Goal: Information Seeking & Learning: Learn about a topic

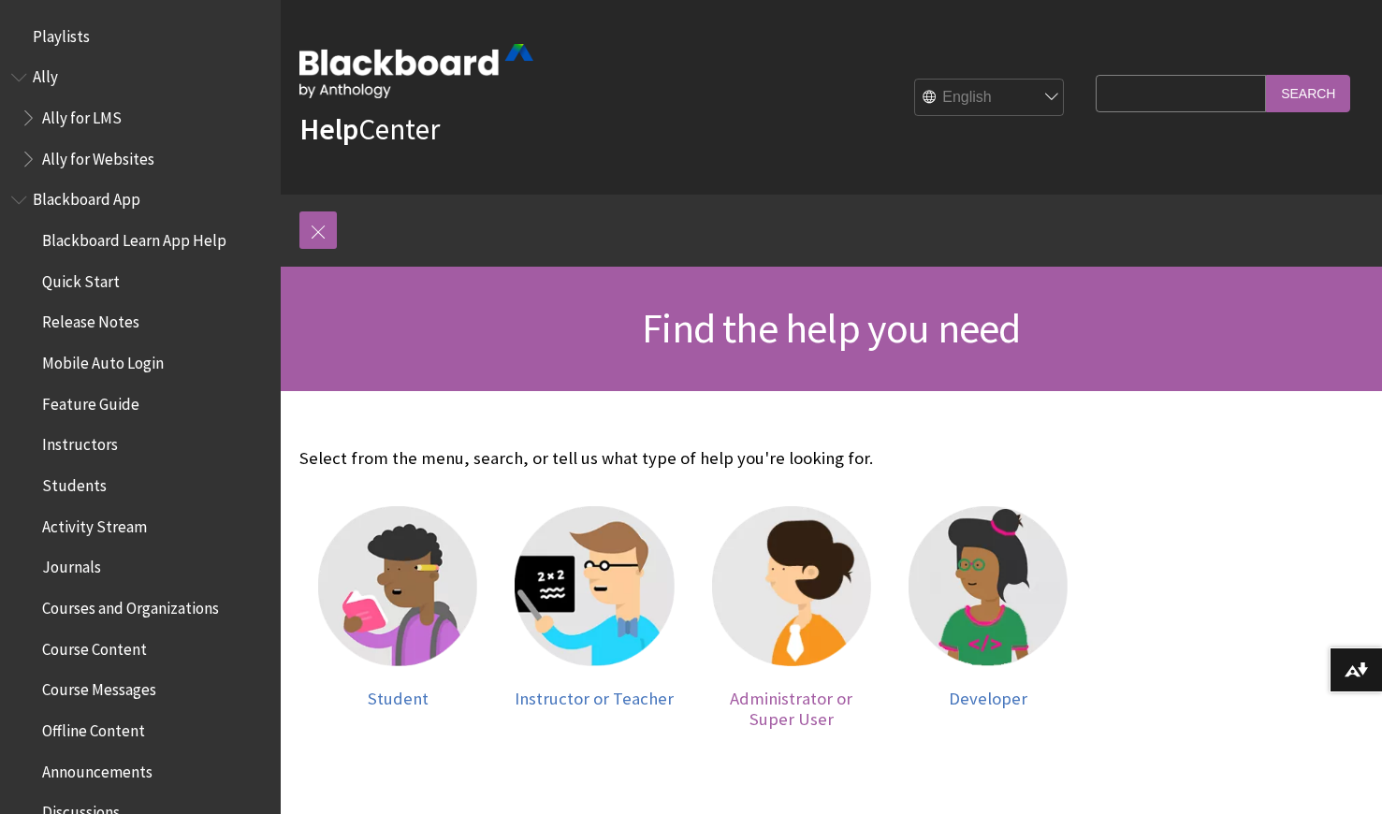
click at [782, 618] on img at bounding box center [791, 585] width 159 height 159
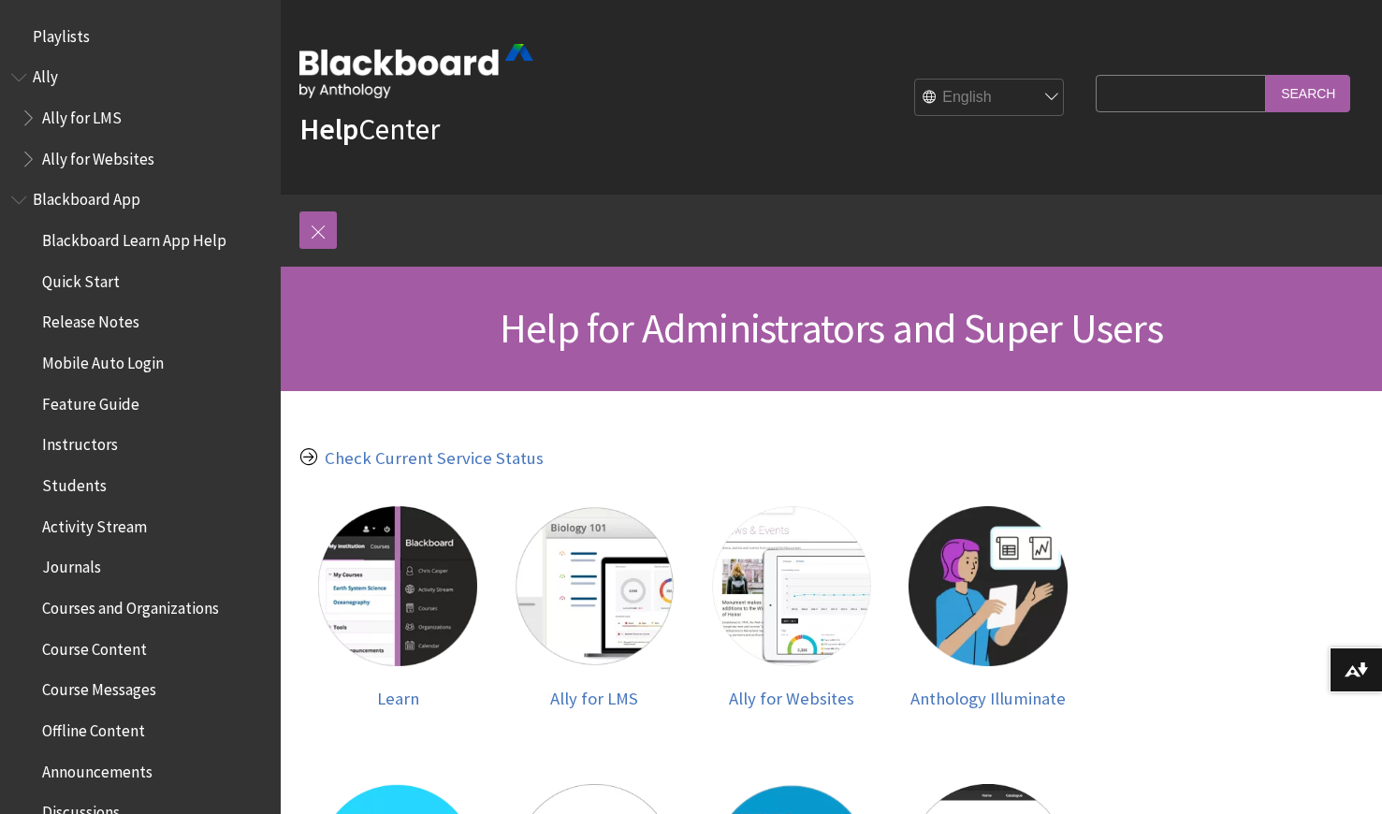
click at [21, 197] on span "Book outline for Blackboard App Help" at bounding box center [21, 195] width 20 height 23
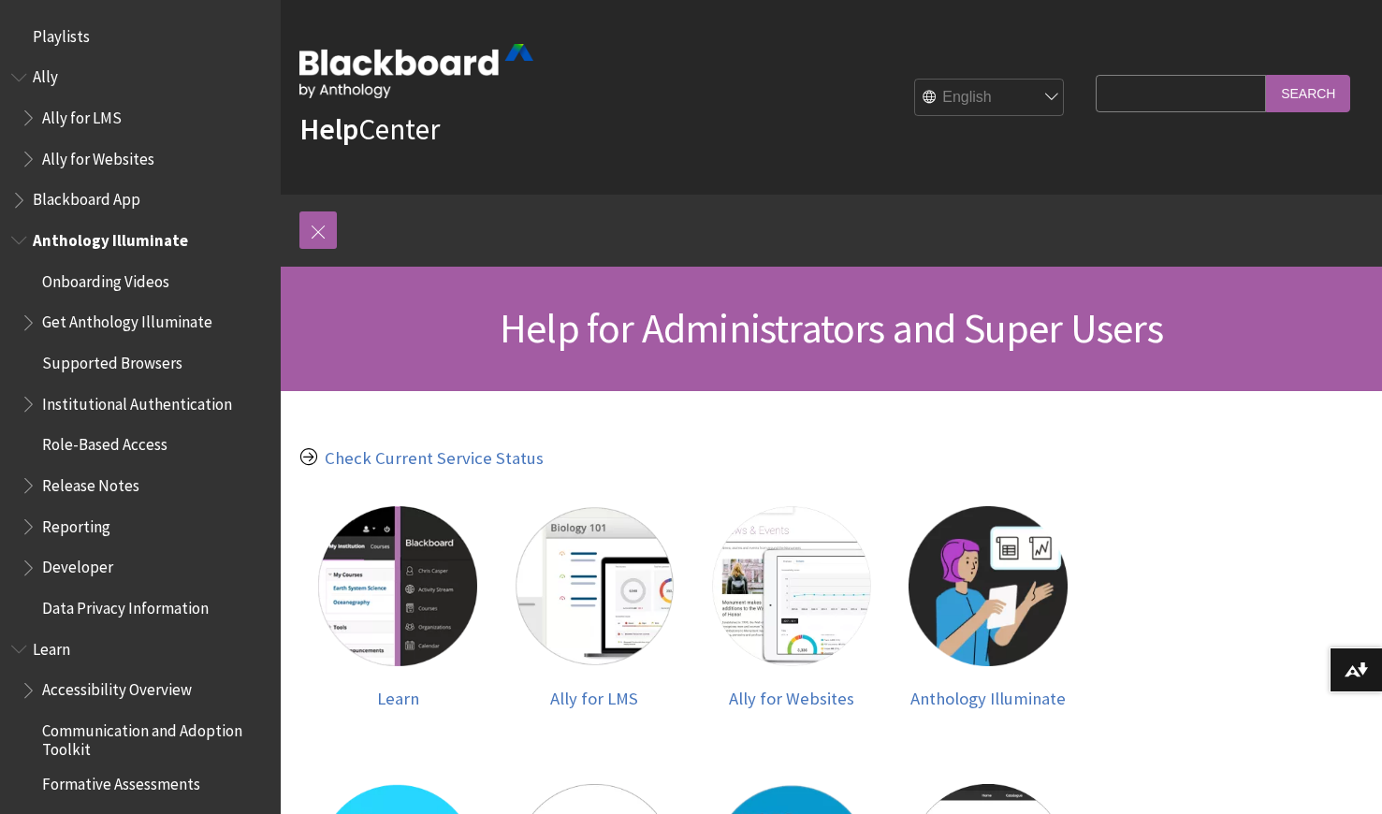
click at [19, 241] on span "Book outline for Anthology Illuminate" at bounding box center [21, 236] width 20 height 23
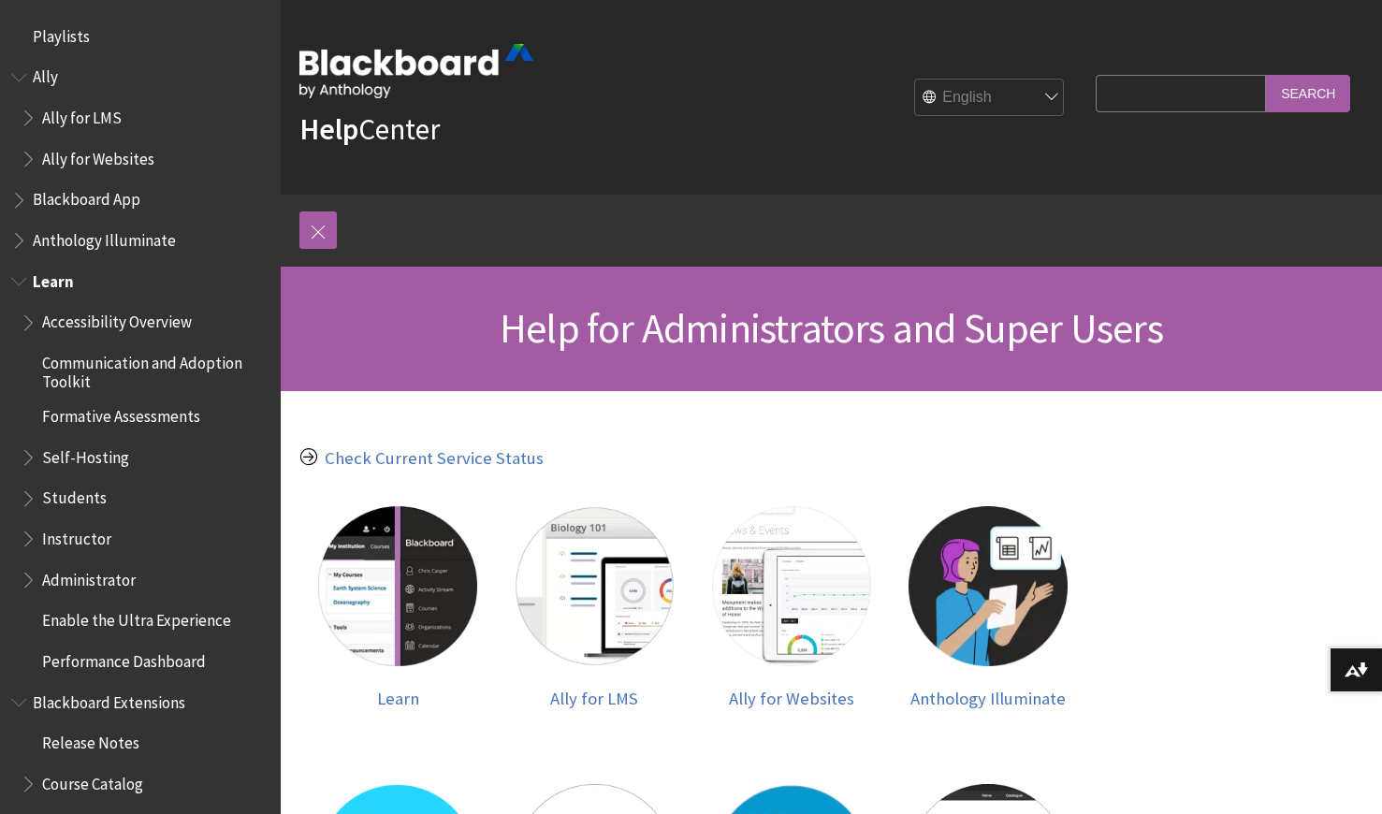
click at [22, 322] on span "Book outline for Blackboard Learn Help" at bounding box center [31, 318] width 20 height 23
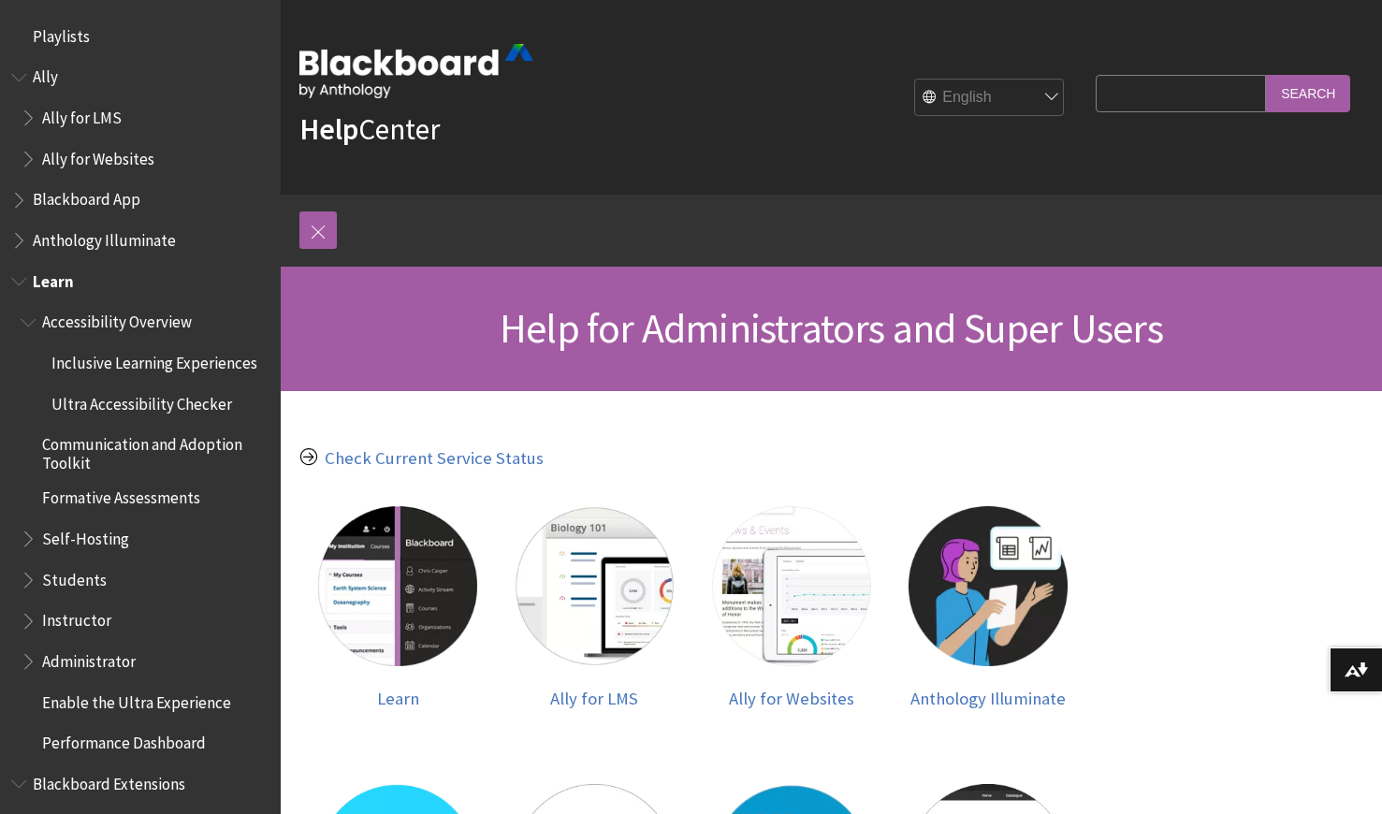
click at [17, 307] on ul "Accessibility Overview Inclusive Learning Experiences Ultra Accessibility Check…" at bounding box center [140, 533] width 258 height 453
click at [34, 324] on span "Book outline for Blackboard Learn Help" at bounding box center [31, 318] width 20 height 23
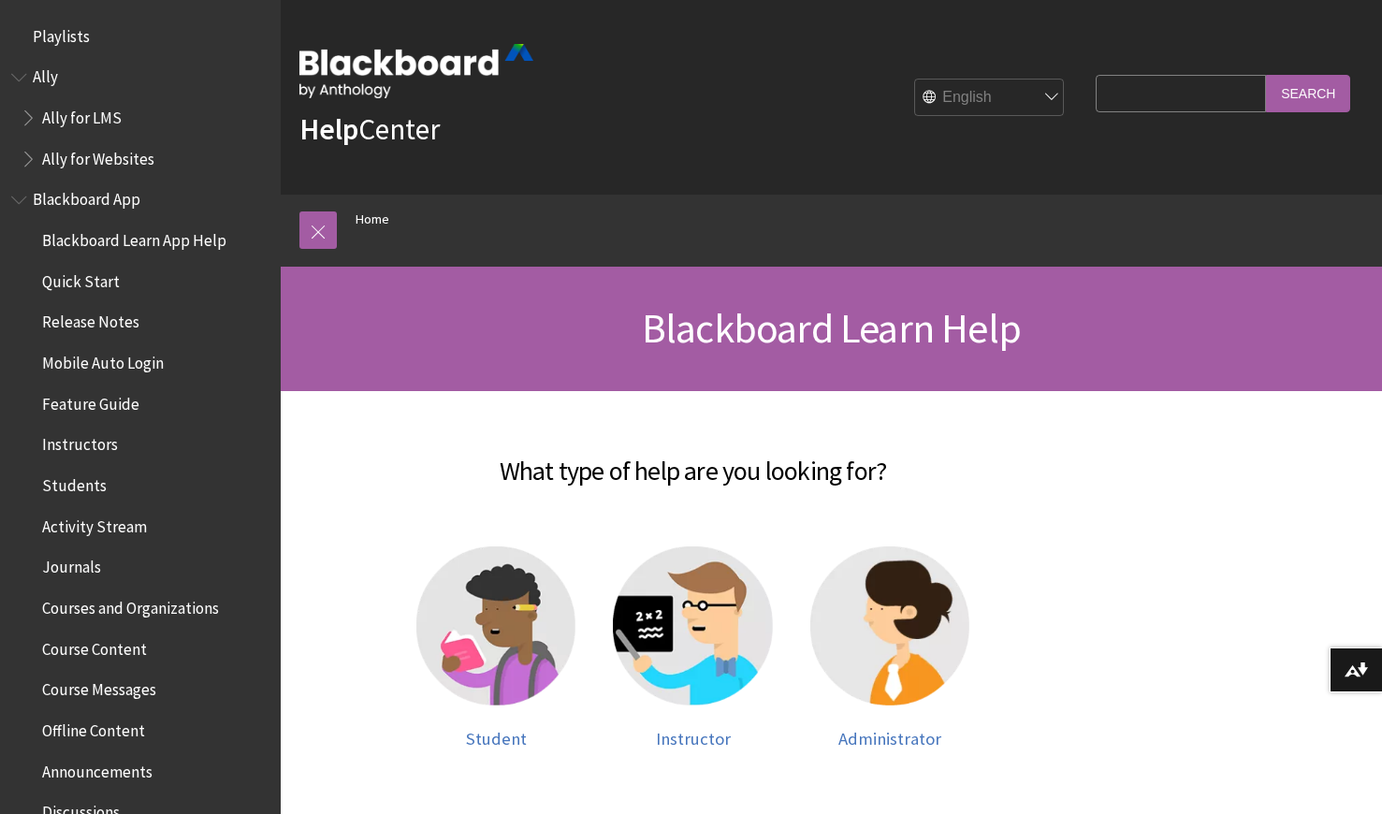
scroll to position [1586, 0]
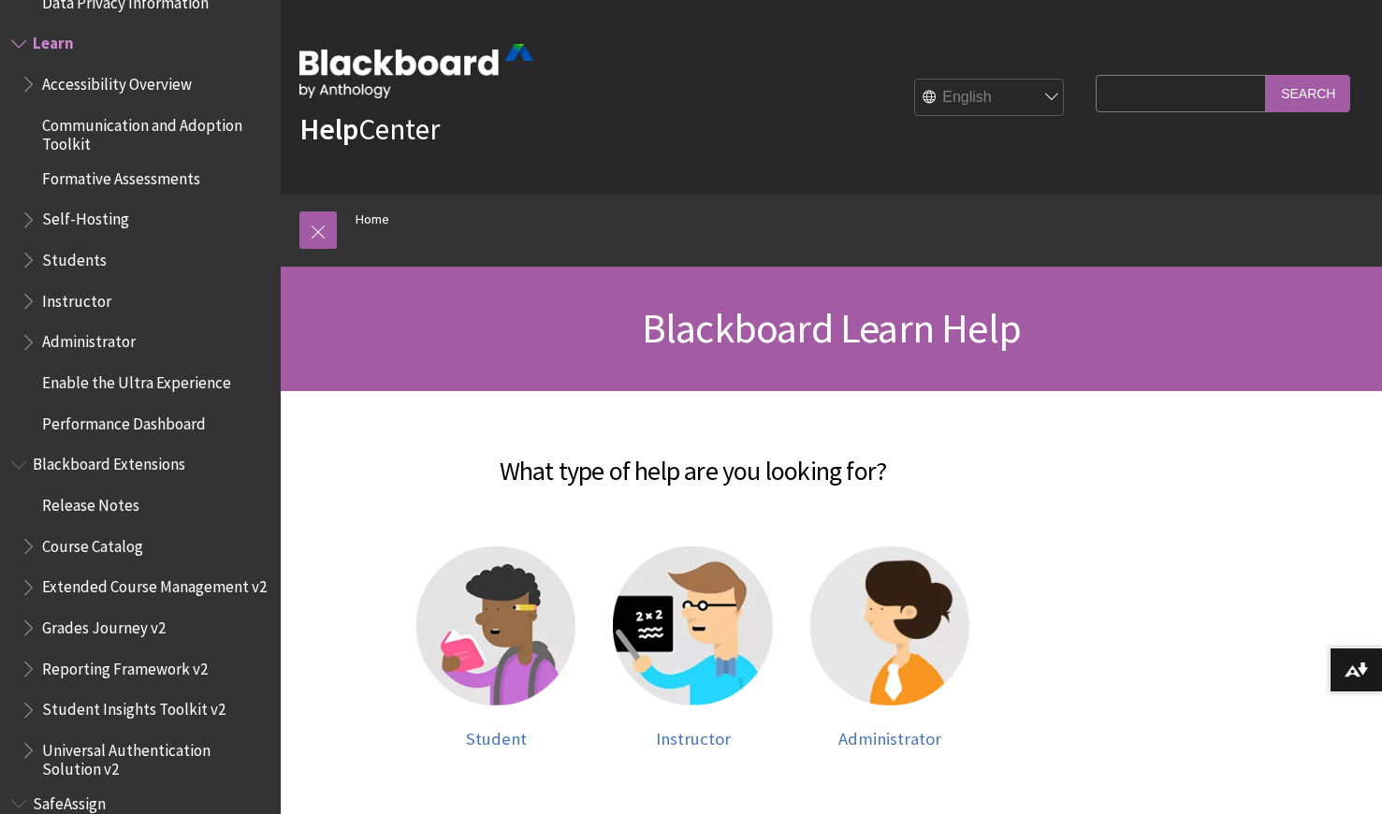
click at [26, 300] on span "Book outline for Blackboard Learn Help" at bounding box center [31, 296] width 20 height 23
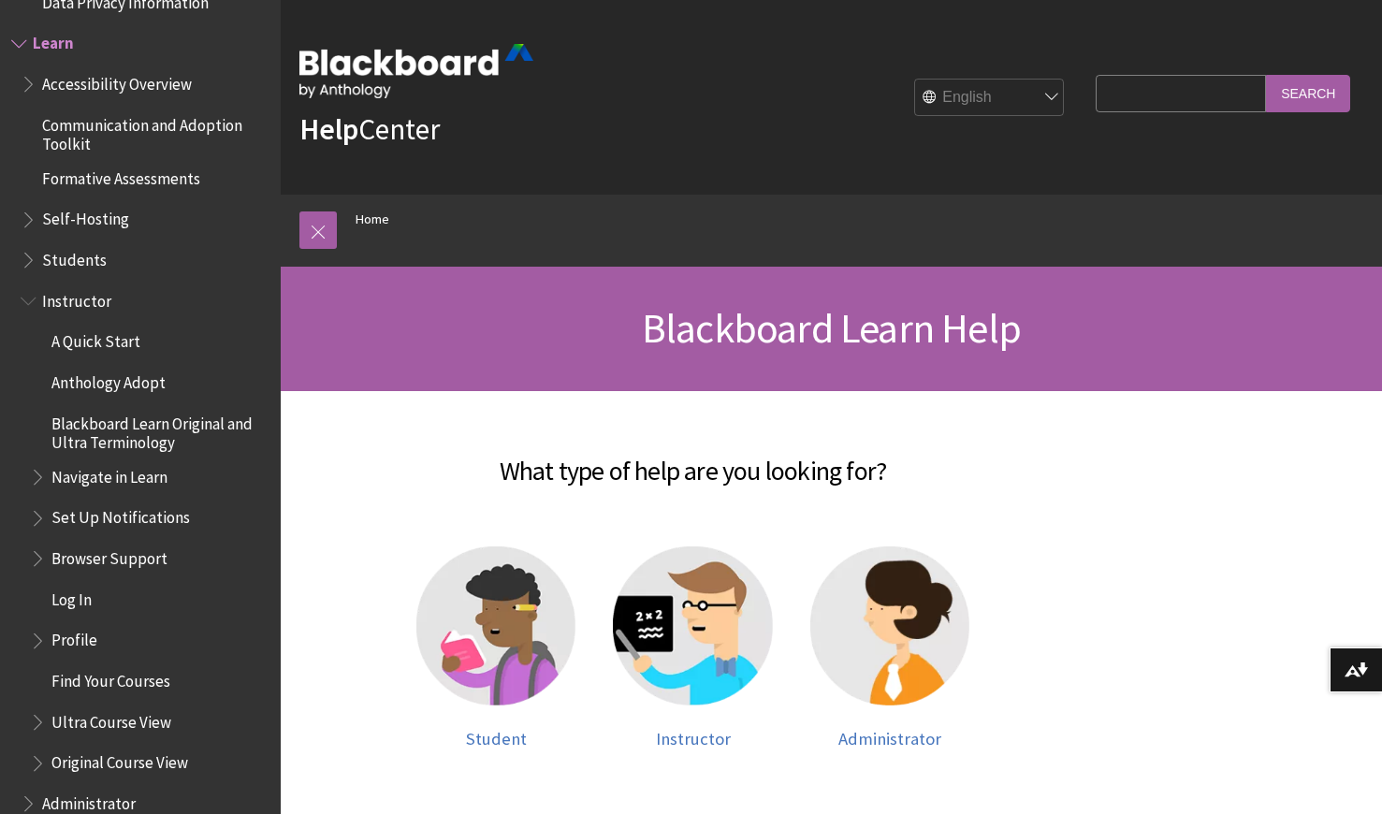
click at [76, 308] on span "Instructor" at bounding box center [76, 297] width 69 height 25
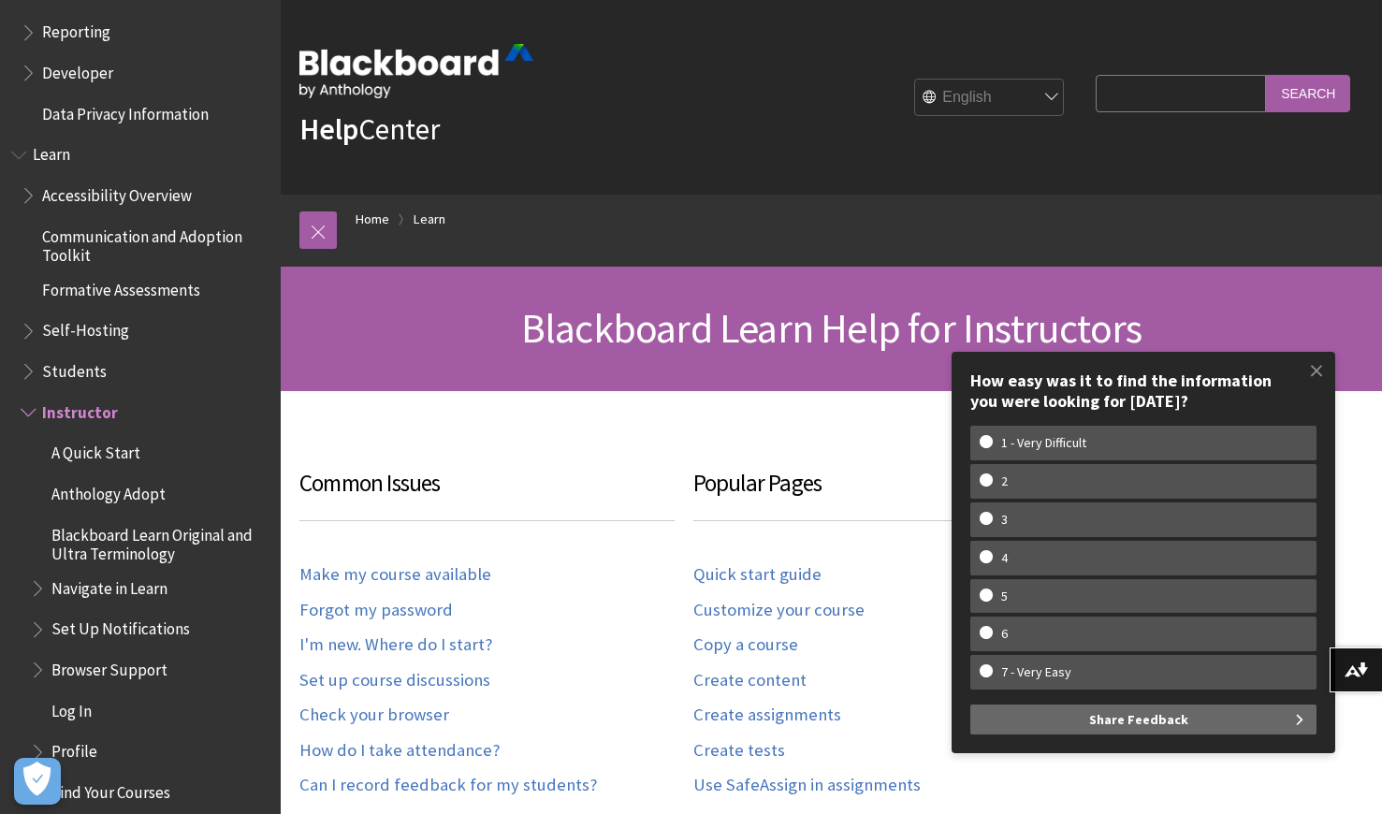
scroll to position [1469, 0]
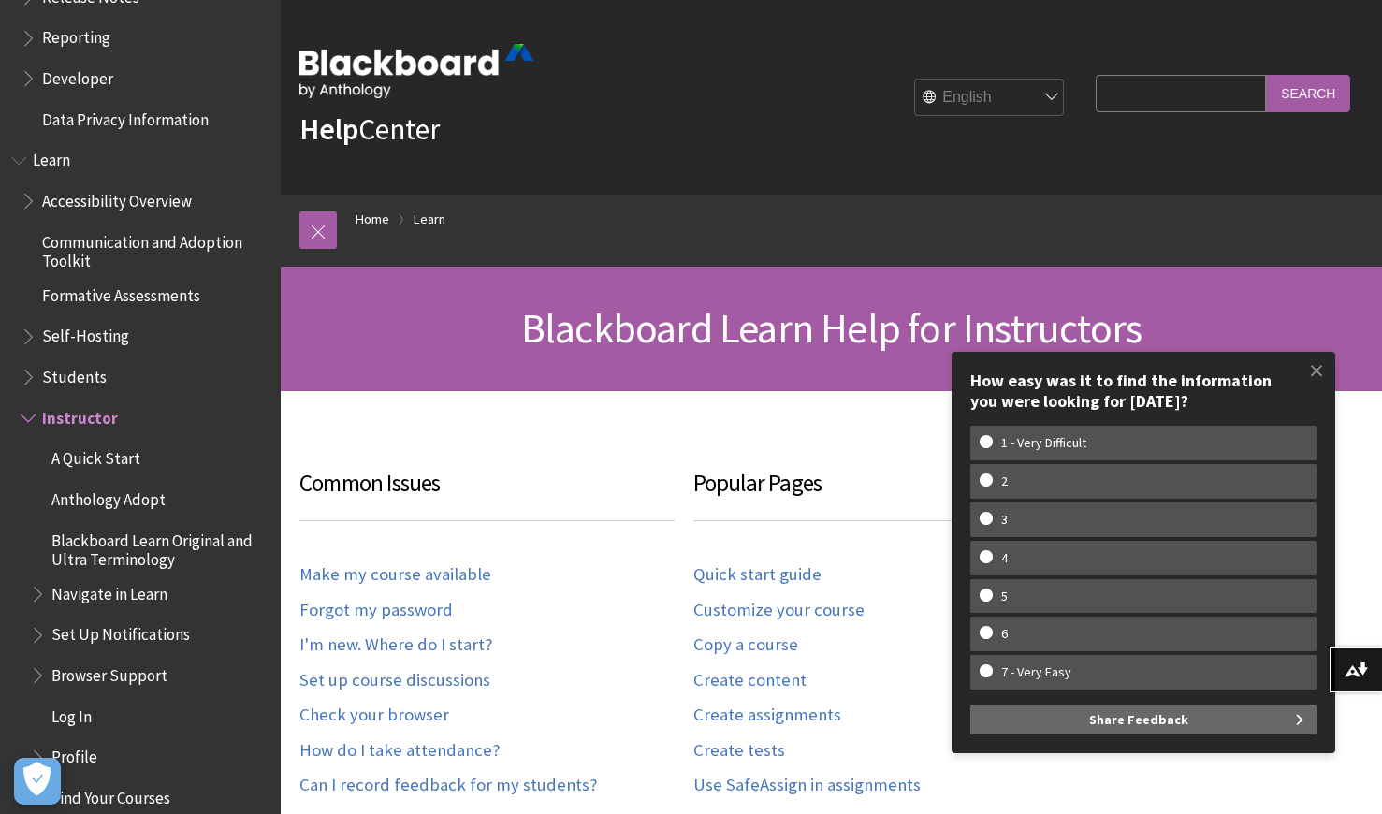
click at [85, 384] on span "Students" at bounding box center [74, 373] width 65 height 25
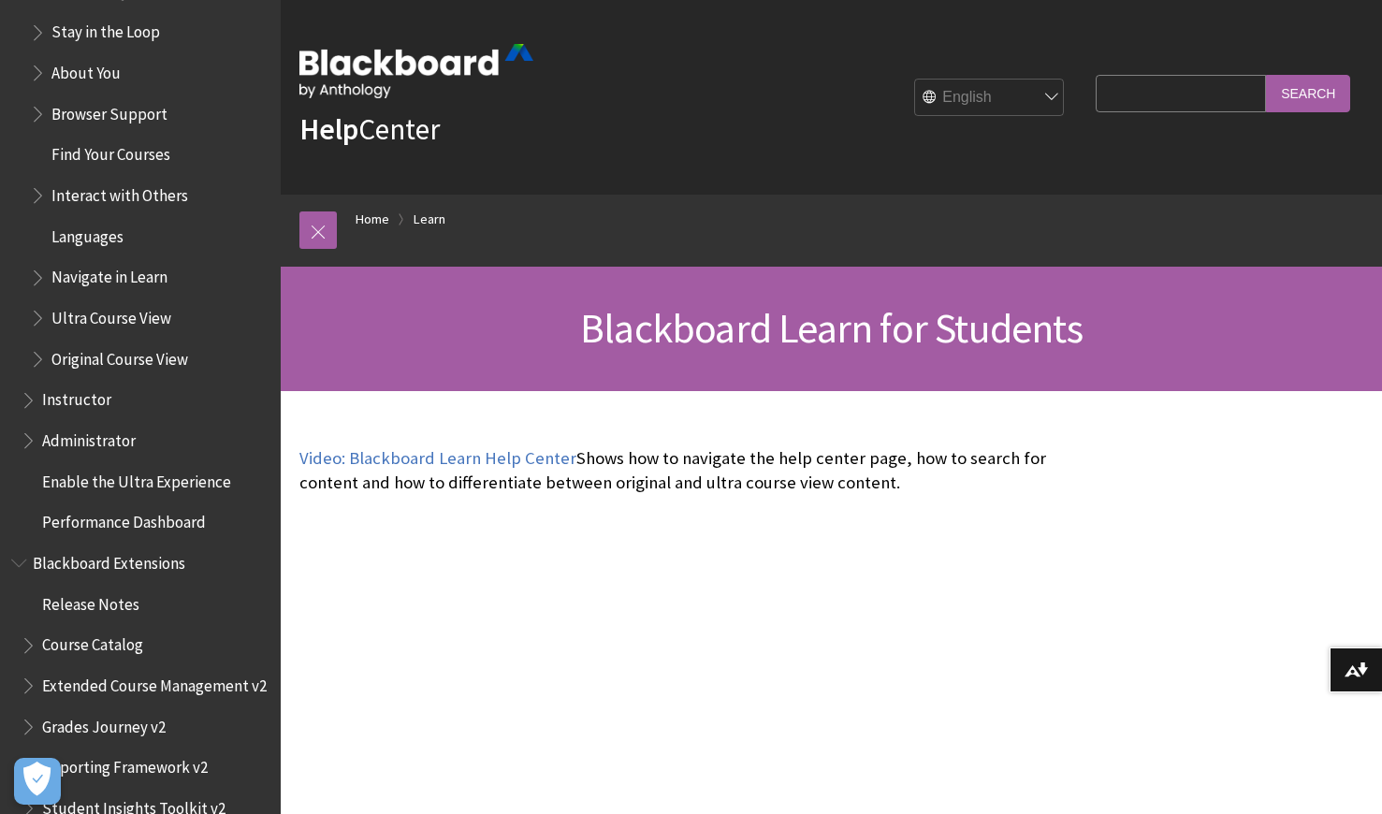
scroll to position [1990, 0]
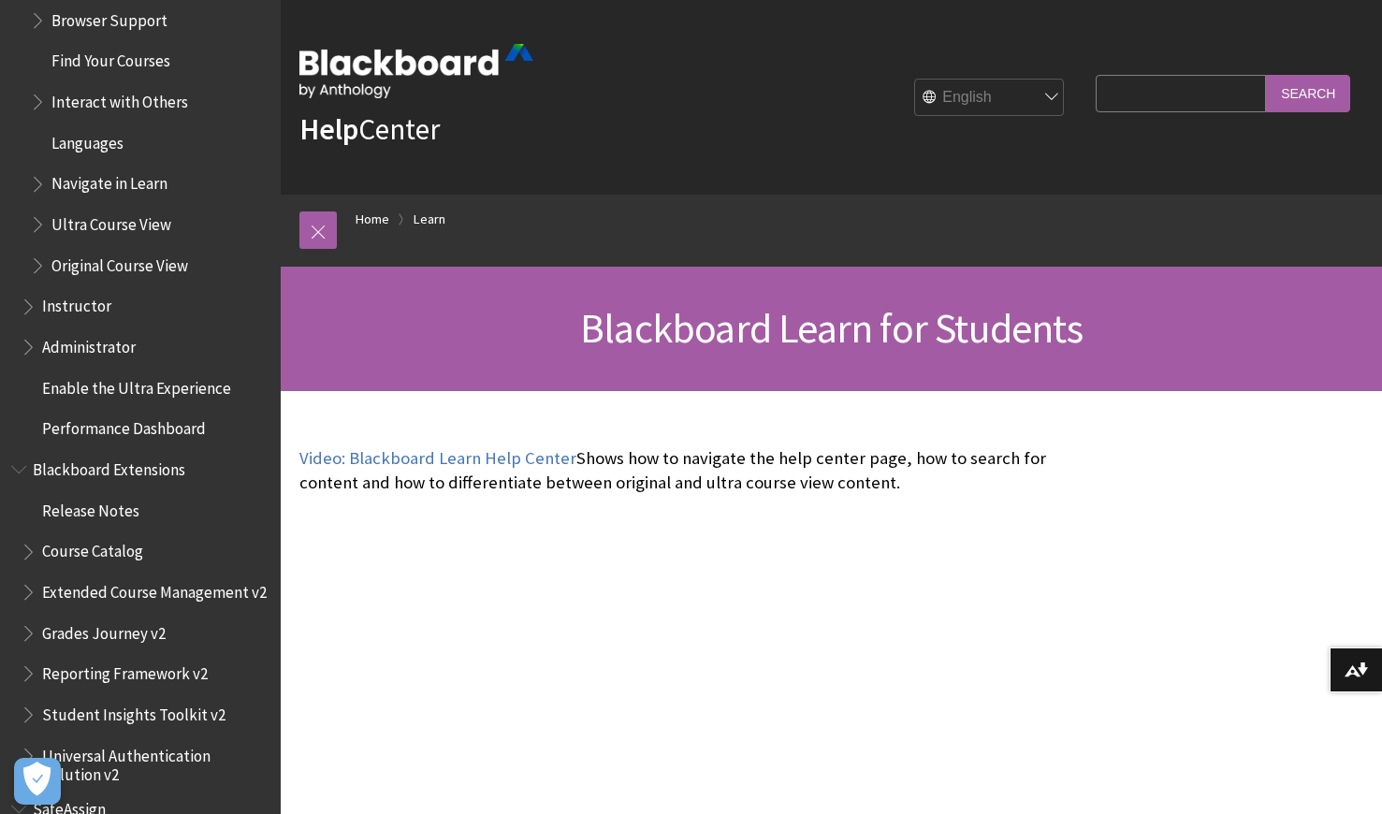
click at [95, 339] on span "Administrator" at bounding box center [89, 343] width 94 height 25
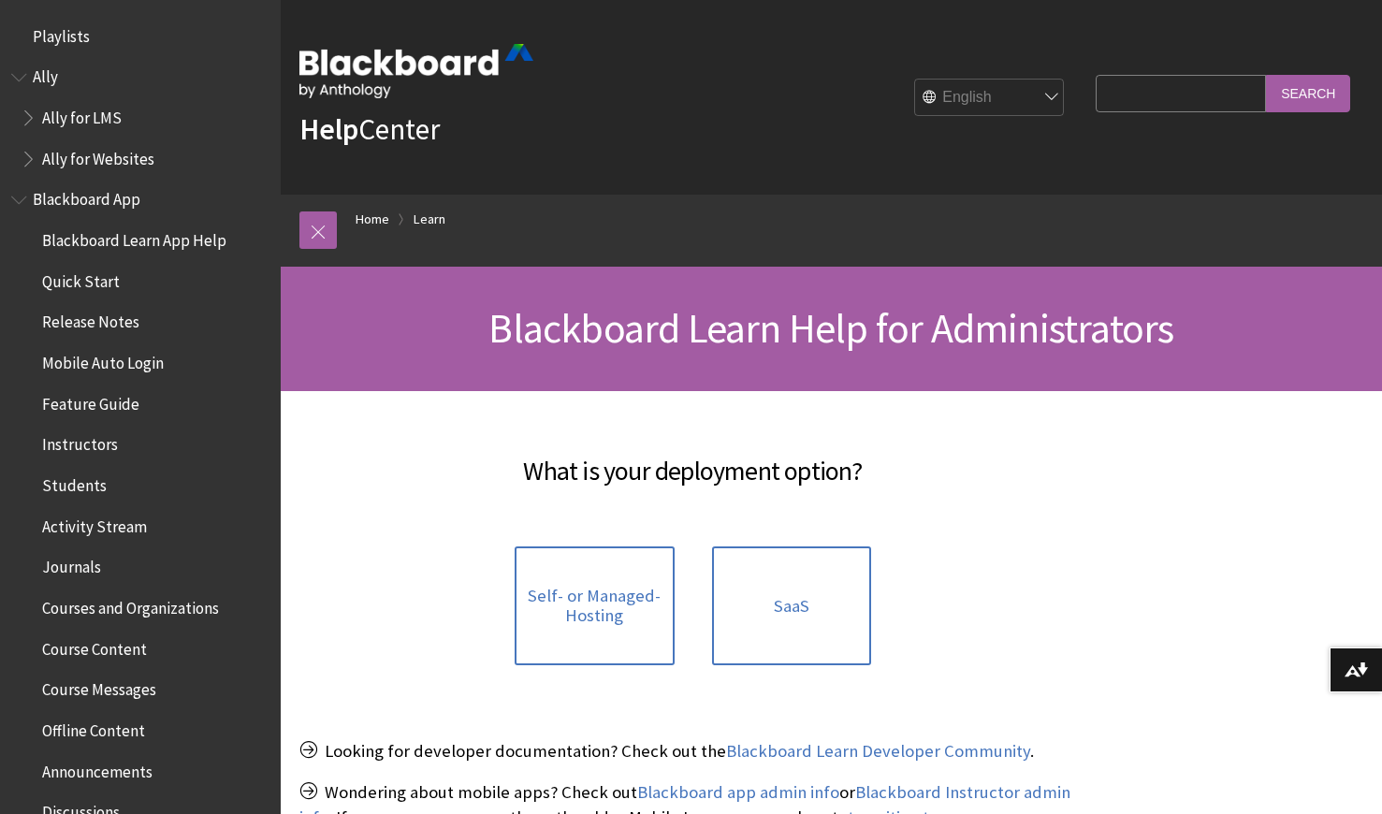
scroll to position [1830, 0]
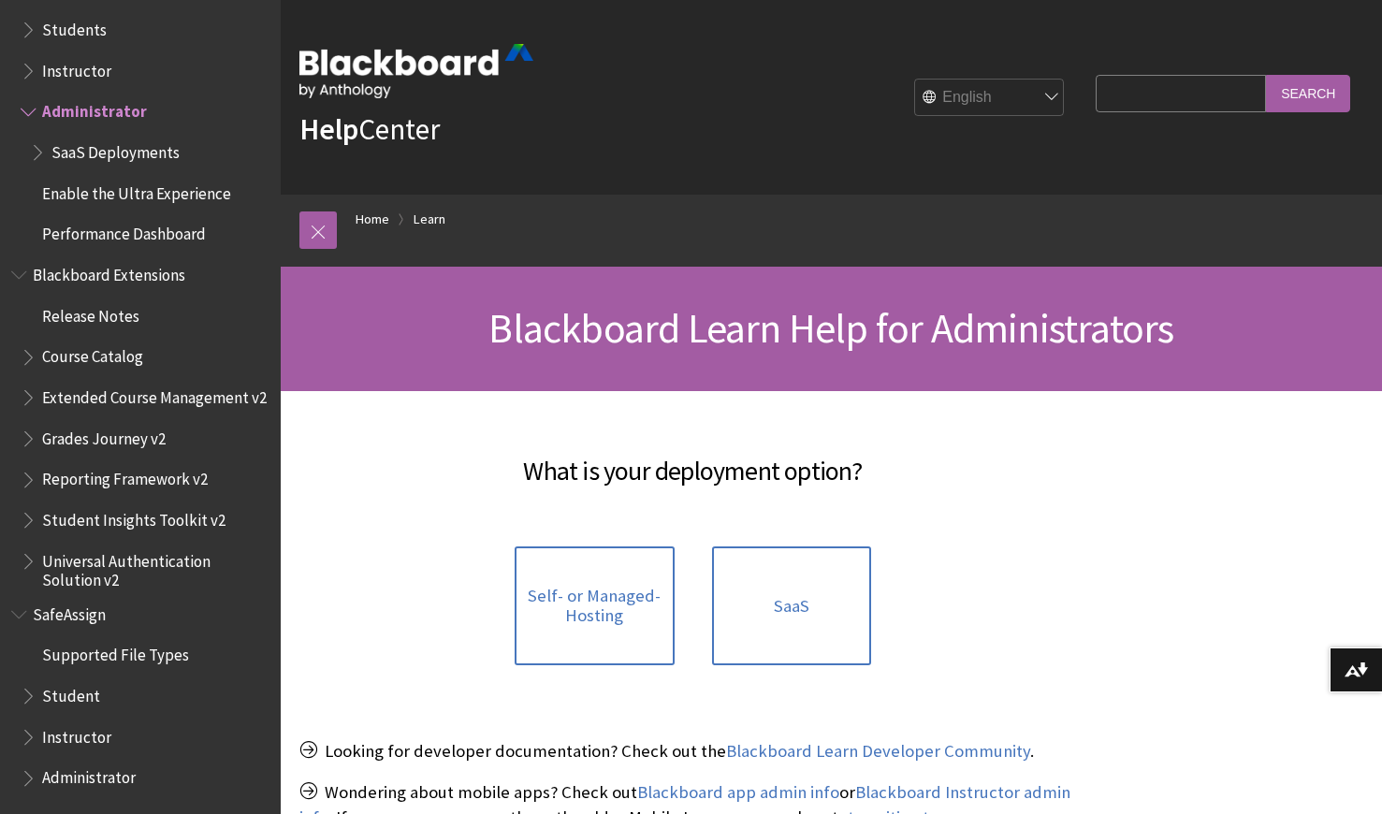
click at [98, 144] on span "SaaS Deployments" at bounding box center [115, 149] width 128 height 25
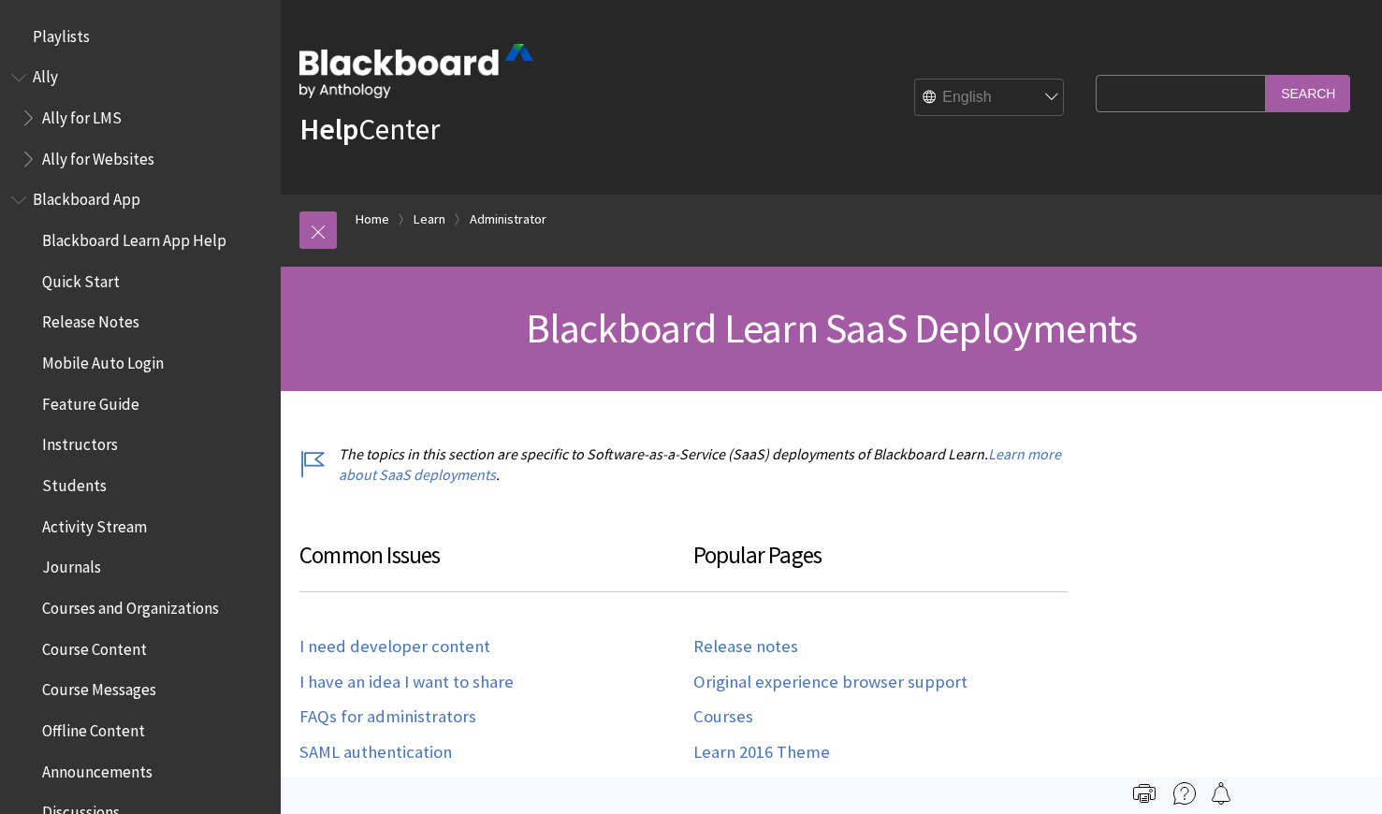
scroll to position [1925, 0]
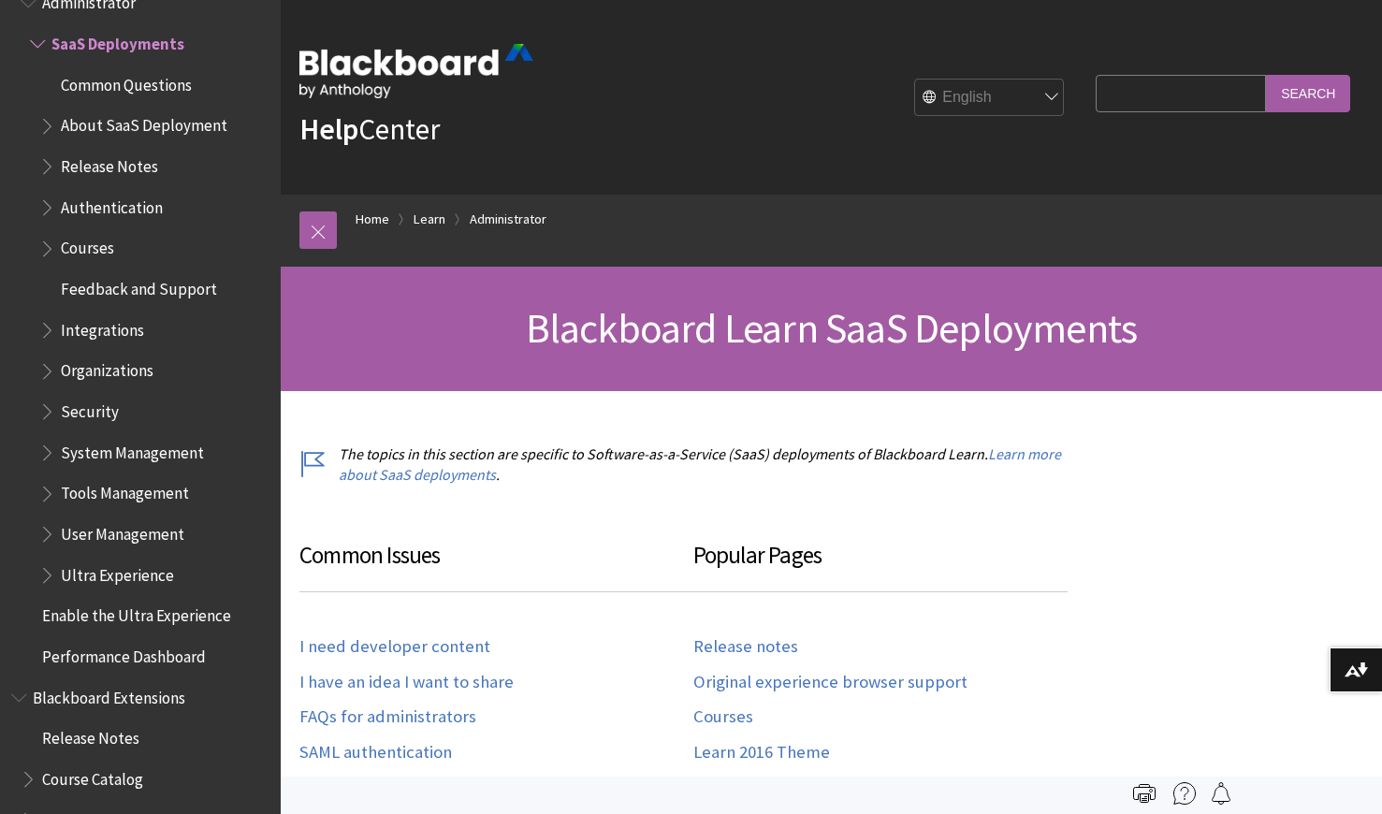
click at [112, 170] on span "Release Notes" at bounding box center [109, 163] width 97 height 25
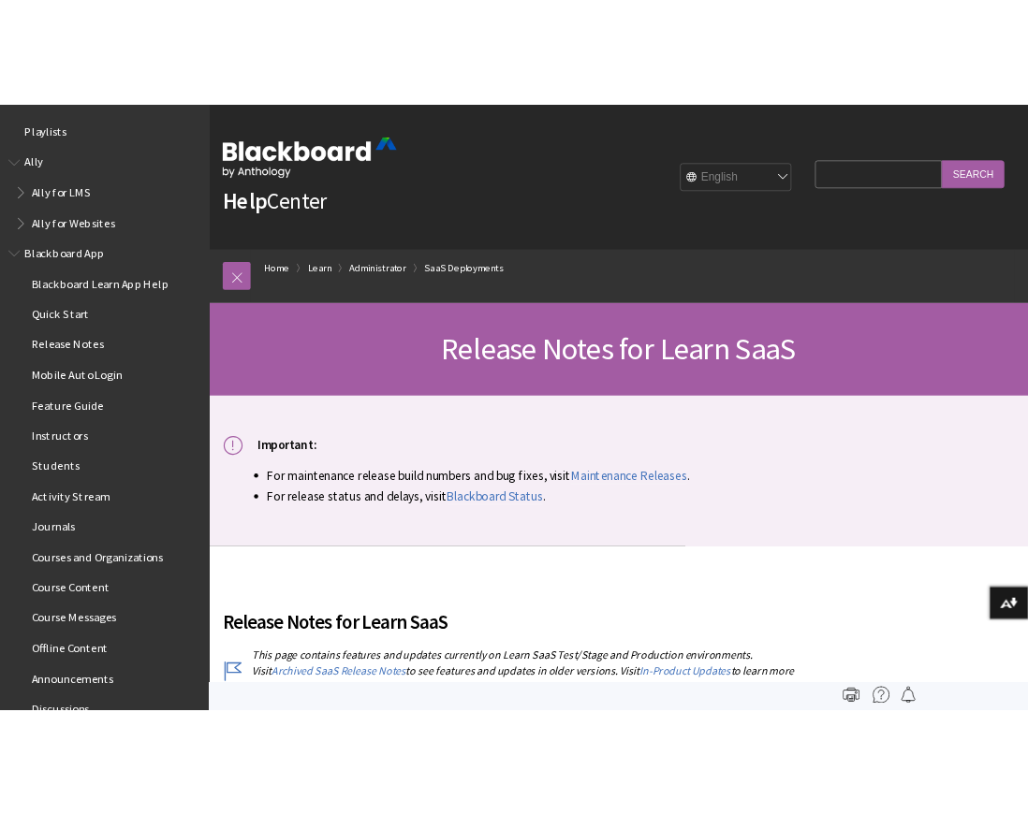
scroll to position [2048, 0]
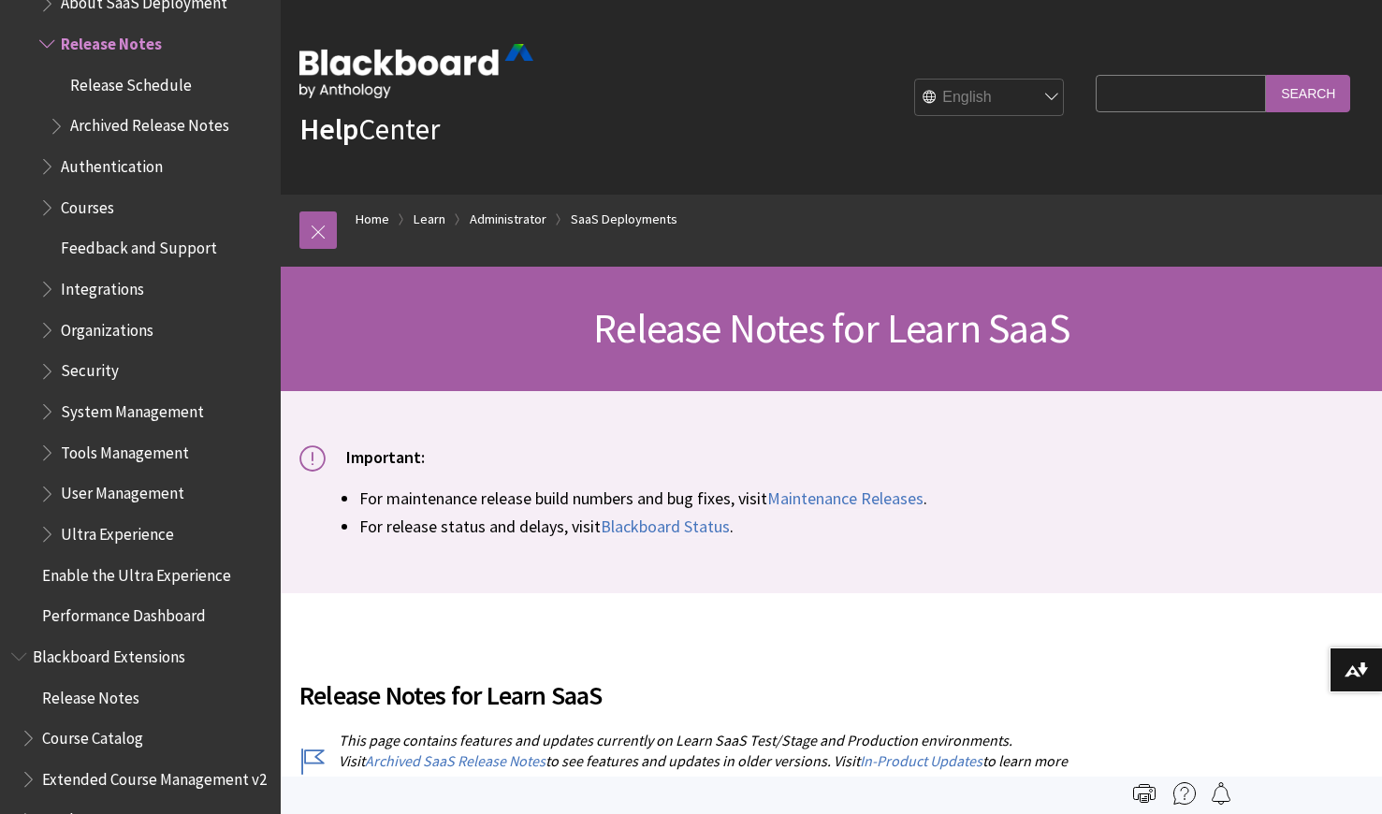
click at [1180, 418] on div "Important: For maintenance release build numbers and bug fixes, visit Maintenan…" at bounding box center [832, 492] width 1102 height 202
